Goal: Find specific page/section: Find specific page/section

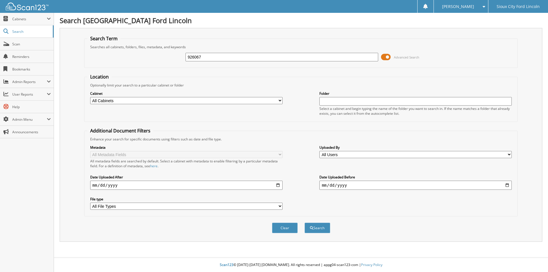
type input "926067"
click at [305, 223] on button "Search" at bounding box center [318, 228] width 26 height 11
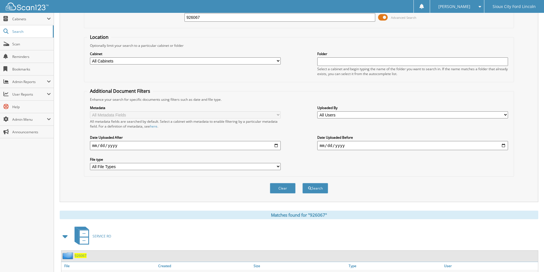
scroll to position [143, 0]
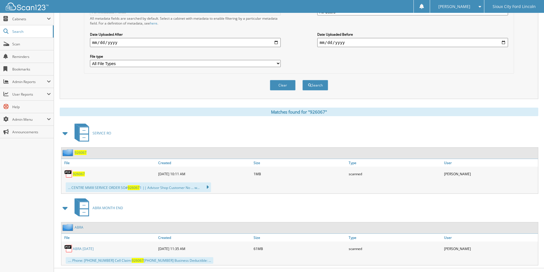
click at [80, 174] on span "926067" at bounding box center [79, 174] width 12 height 5
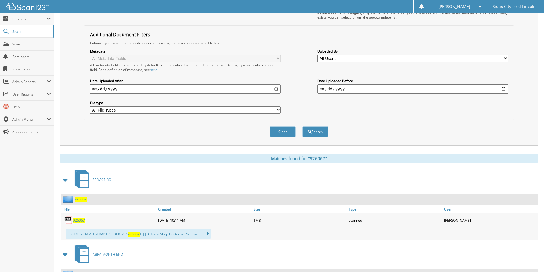
scroll to position [0, 0]
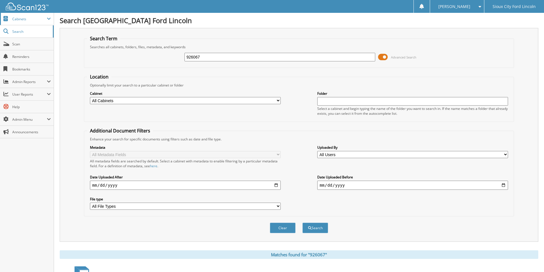
click at [23, 19] on span "Cabinets" at bounding box center [29, 19] width 35 height 5
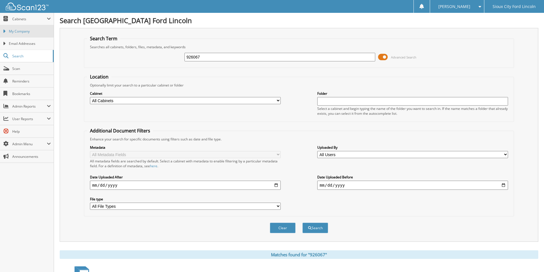
click at [20, 32] on span "My Company" at bounding box center [30, 31] width 42 height 5
